Goal: Task Accomplishment & Management: Manage account settings

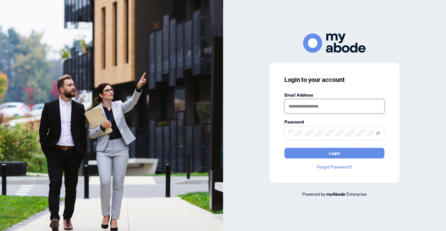
type input "**********"
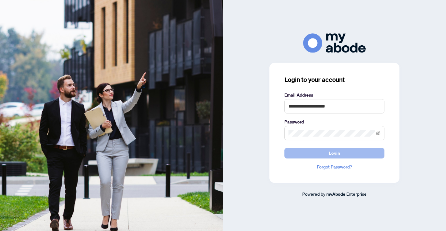
click at [319, 155] on button "Login" at bounding box center [335, 153] width 100 height 11
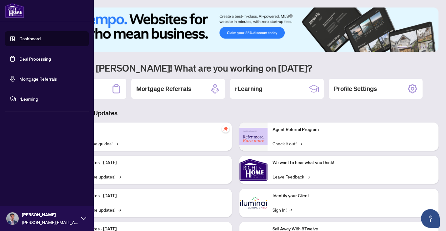
click at [31, 61] on link "Deal Processing" at bounding box center [35, 59] width 32 height 6
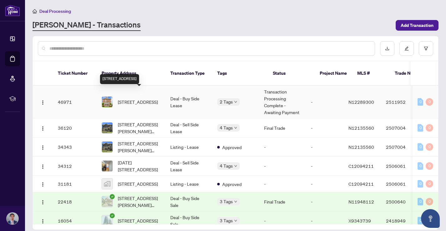
click at [134, 99] on span "[STREET_ADDRESS]" at bounding box center [138, 102] width 40 height 7
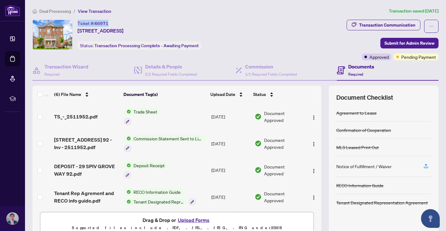
drag, startPoint x: 109, startPoint y: 22, endPoint x: 77, endPoint y: 24, distance: 32.9
click at [77, 24] on div "Ticket #: 46971 [STREET_ADDRESS] Status: Transaction Processing Complete - Awai…" at bounding box center [189, 35] width 312 height 30
copy div "Ticket #: 46971"
drag, startPoint x: 78, startPoint y: 30, endPoint x: 214, endPoint y: 32, distance: 136.1
click at [214, 32] on div "Ticket #: 46971 [STREET_ADDRESS] Status: Transaction Processing Complete - Awai…" at bounding box center [189, 35] width 312 height 30
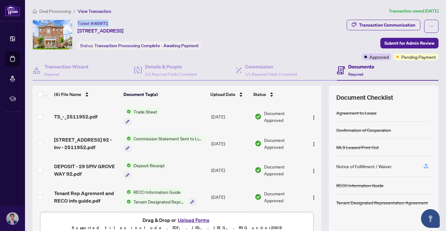
copy span "[STREET_ADDRESS]"
